Goal: Use online tool/utility: Use online tool/utility

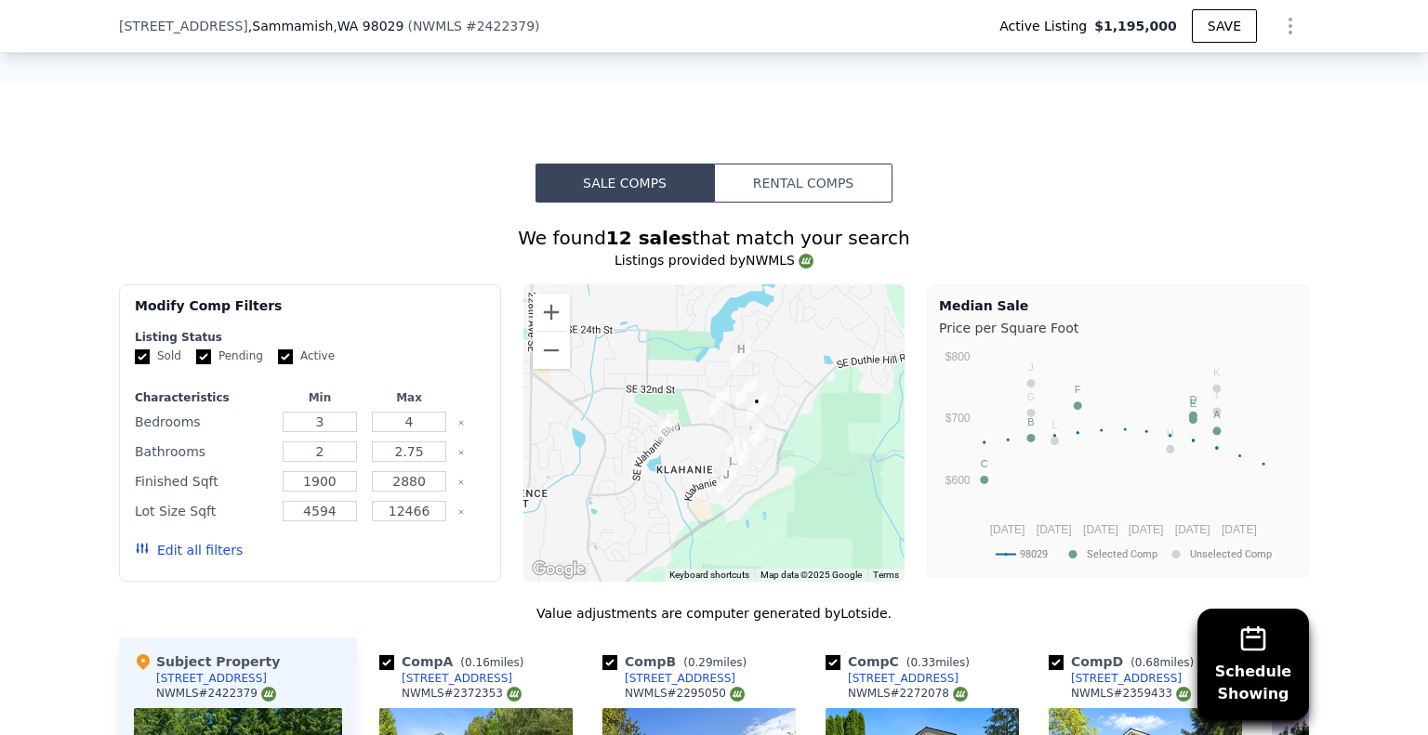
scroll to position [1357, 0]
click at [821, 196] on button "Rental Comps" at bounding box center [803, 182] width 178 height 39
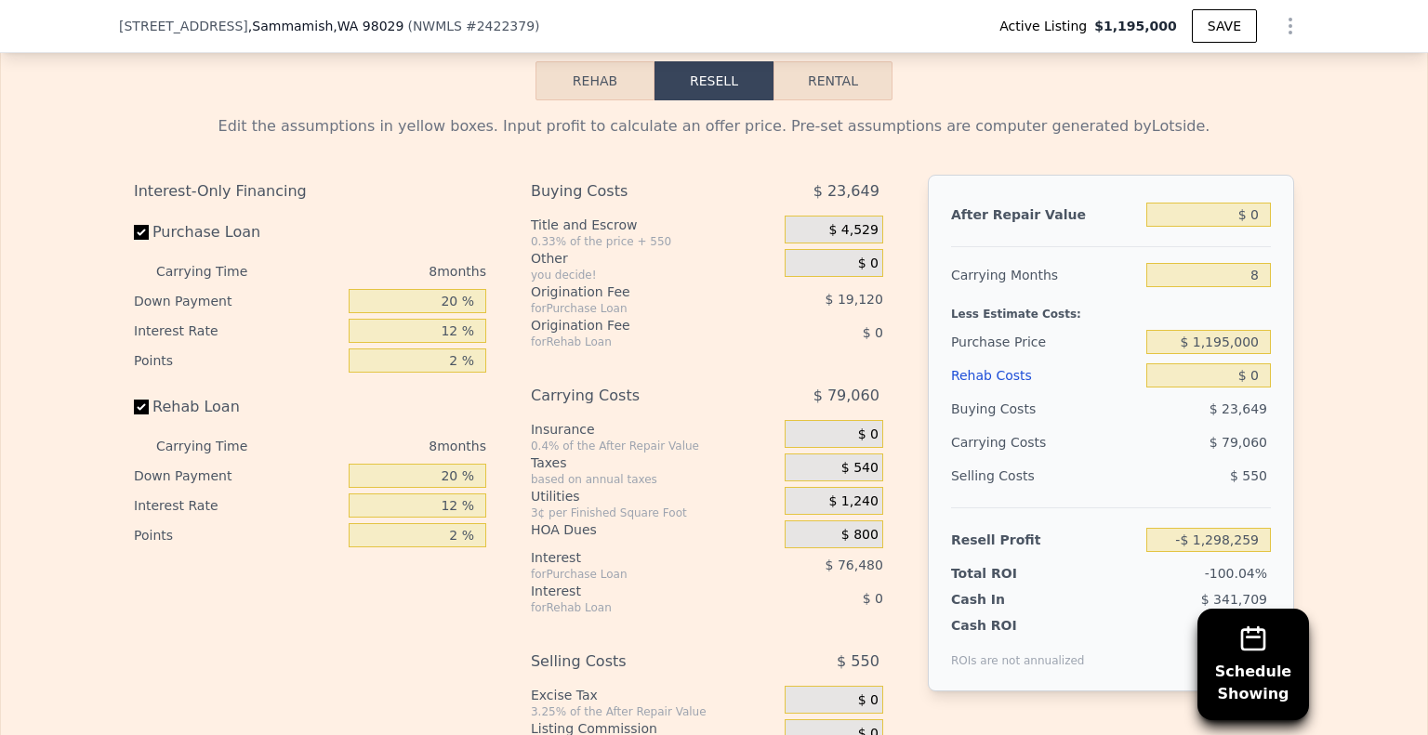
scroll to position [2624, 0]
click at [182, 421] on label "Rehab Loan" at bounding box center [237, 407] width 207 height 33
click at [149, 416] on input "Rehab Loan" at bounding box center [141, 408] width 15 height 15
checkbox input "false"
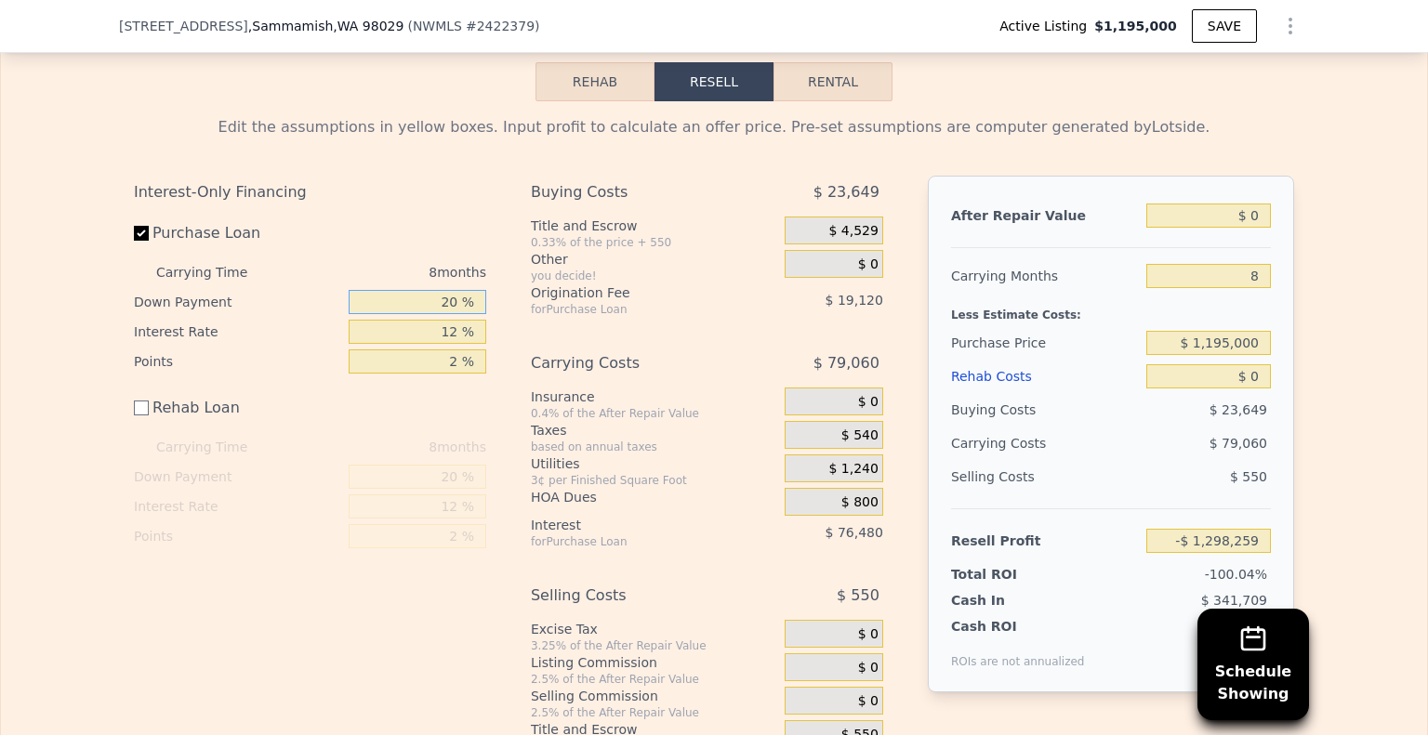
click at [454, 314] on input "20 %" at bounding box center [418, 302] width 138 height 24
type input "2 %"
type input "-$ 1,319,769"
type input "25 %"
type input "-$ 1,292,288"
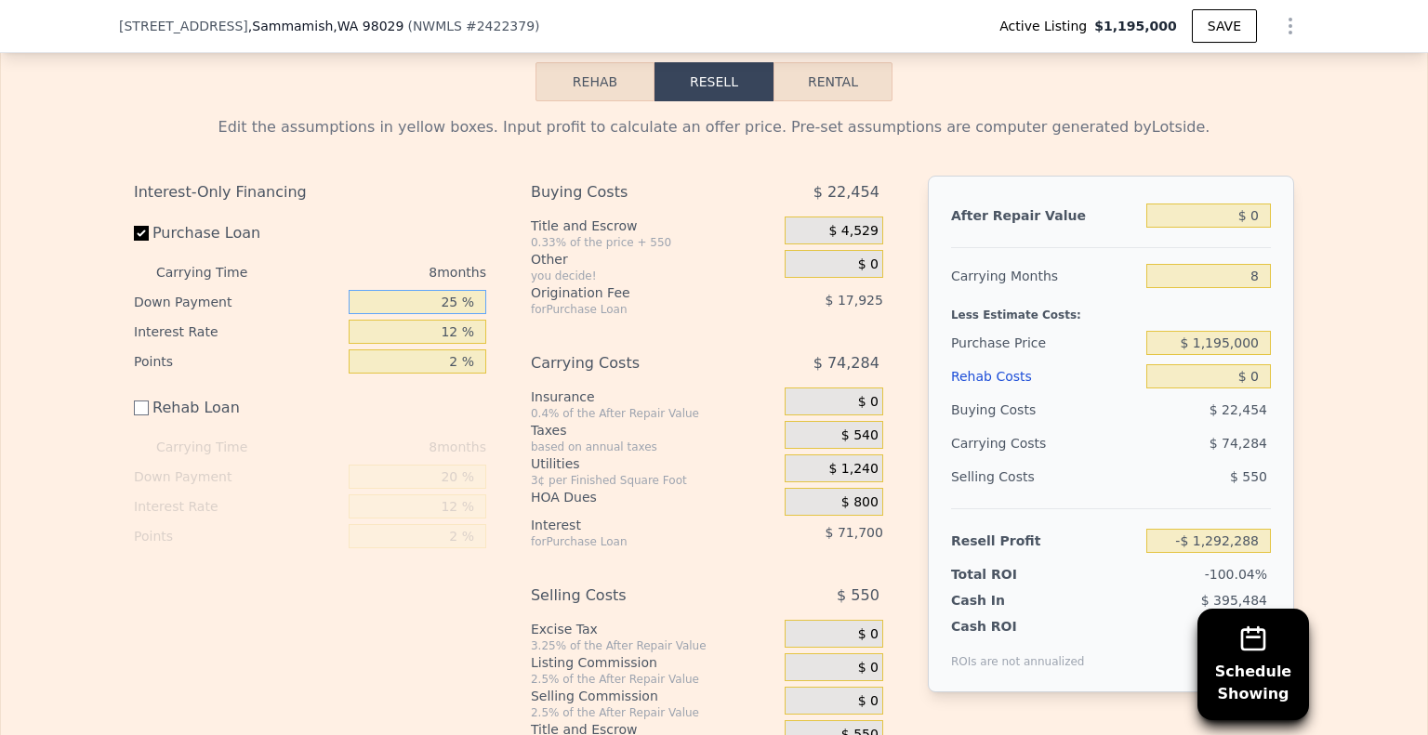
type input "25 %"
click at [458, 344] on input "12 %" at bounding box center [418, 332] width 138 height 24
type input "1 %"
type input "-$ 1,226,560"
type input "6 %"
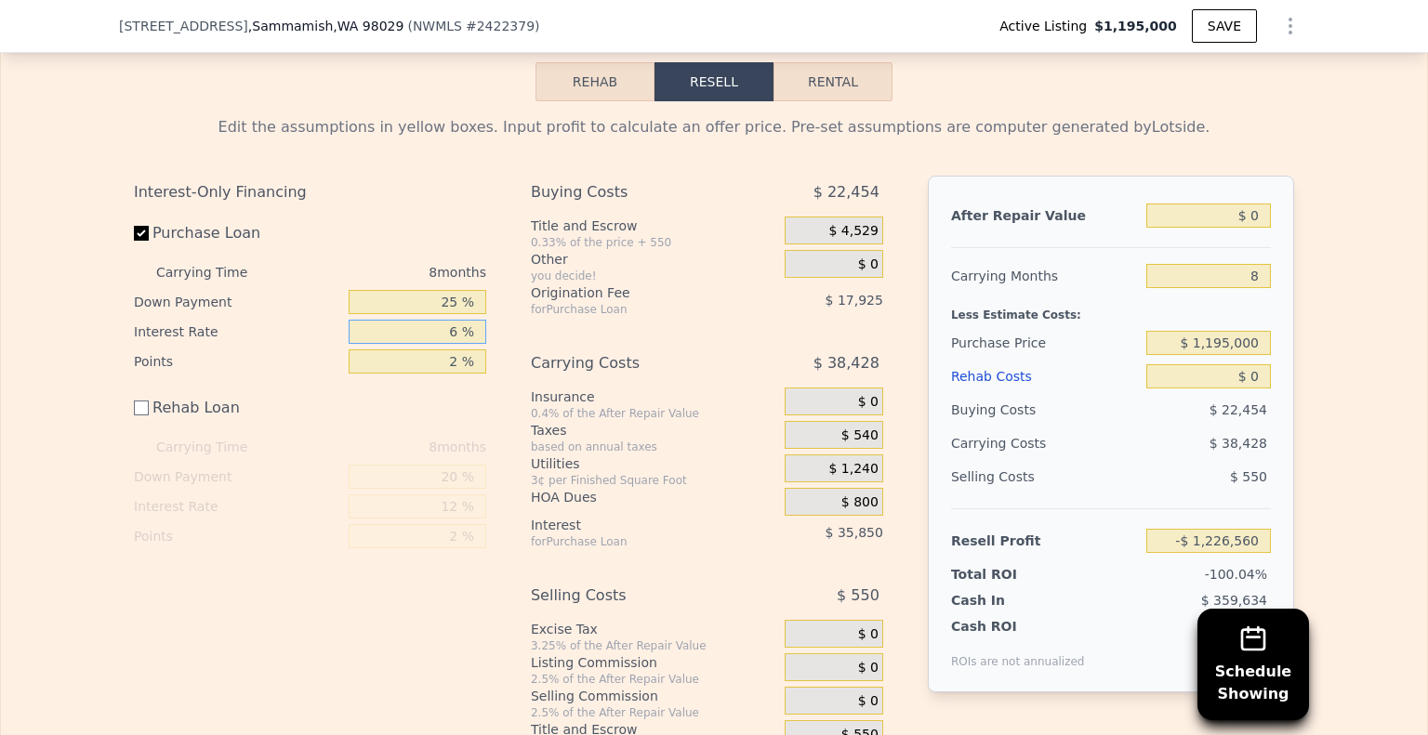
type input "-$ 1,256,432"
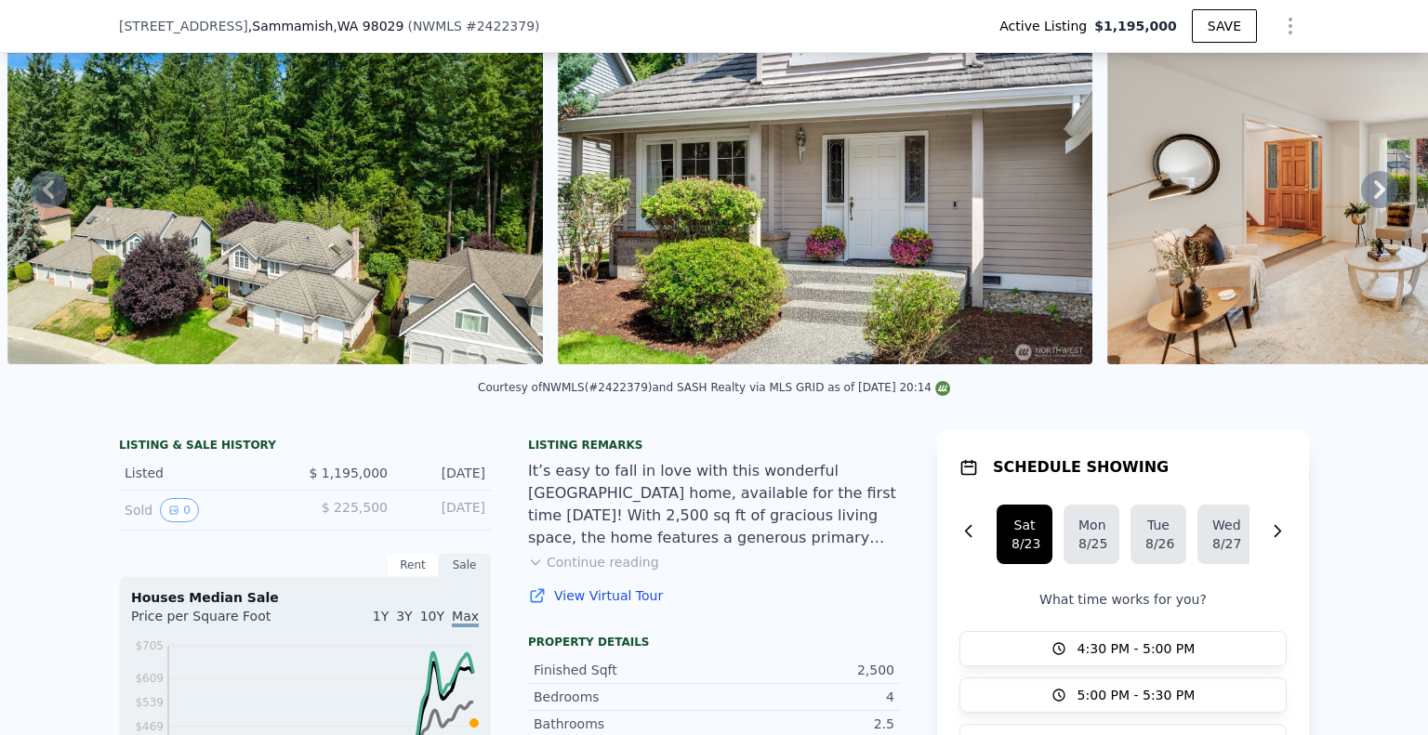
scroll to position [0, 0]
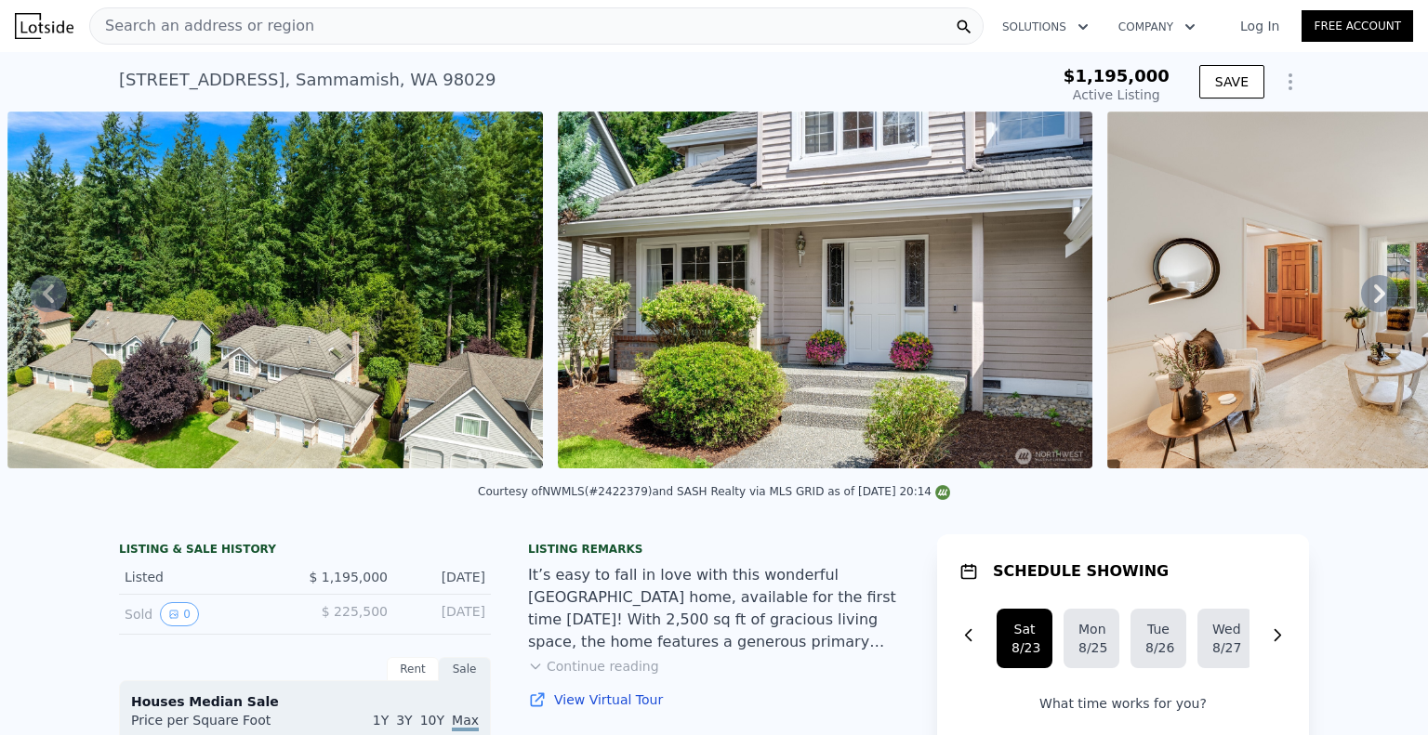
type input "6 %"
click at [706, 383] on img at bounding box center [825, 290] width 535 height 357
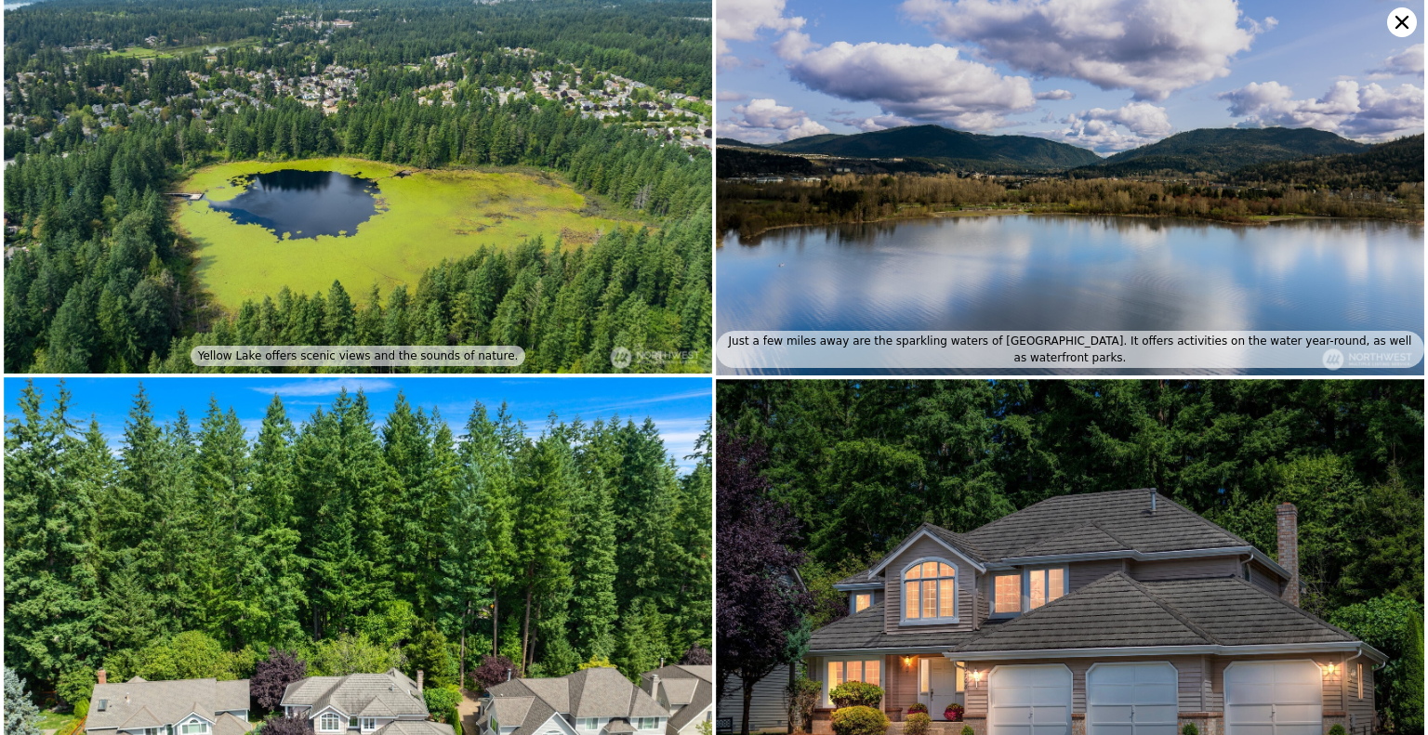
scroll to position [8683, 0]
